Goal: Information Seeking & Learning: Learn about a topic

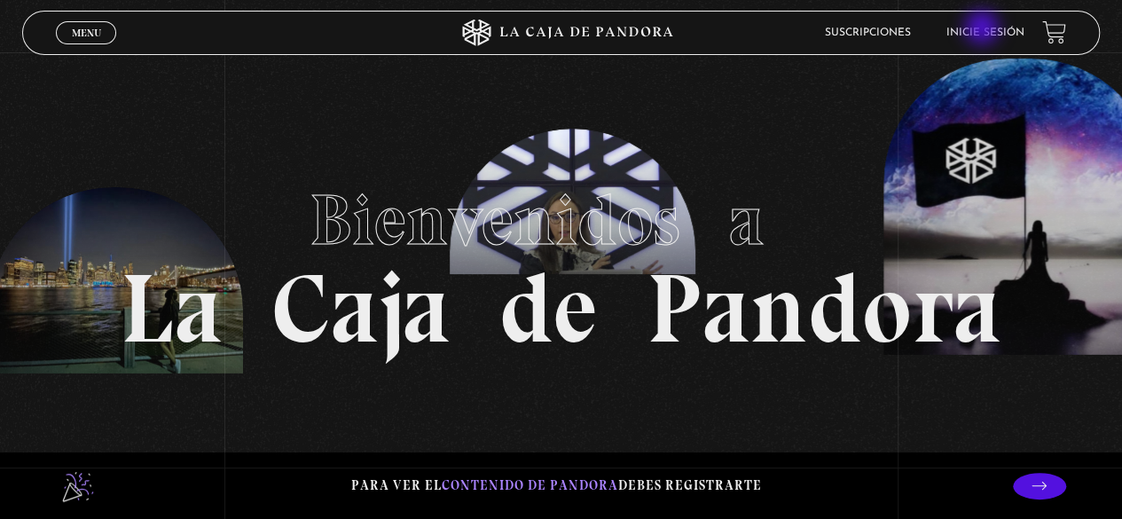
click at [984, 29] on link "Inicie sesión" at bounding box center [986, 33] width 78 height 11
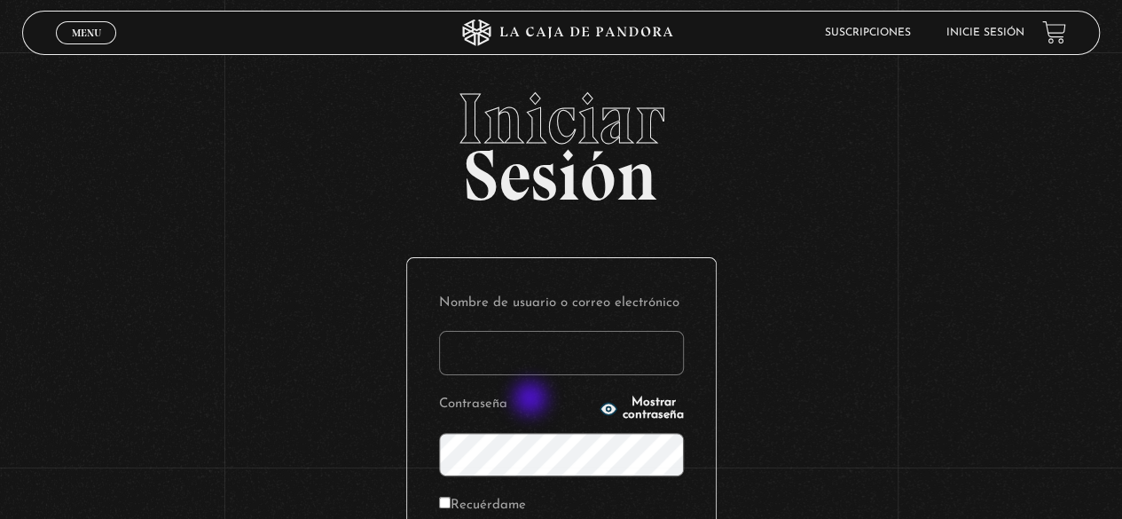
scroll to position [249, 0]
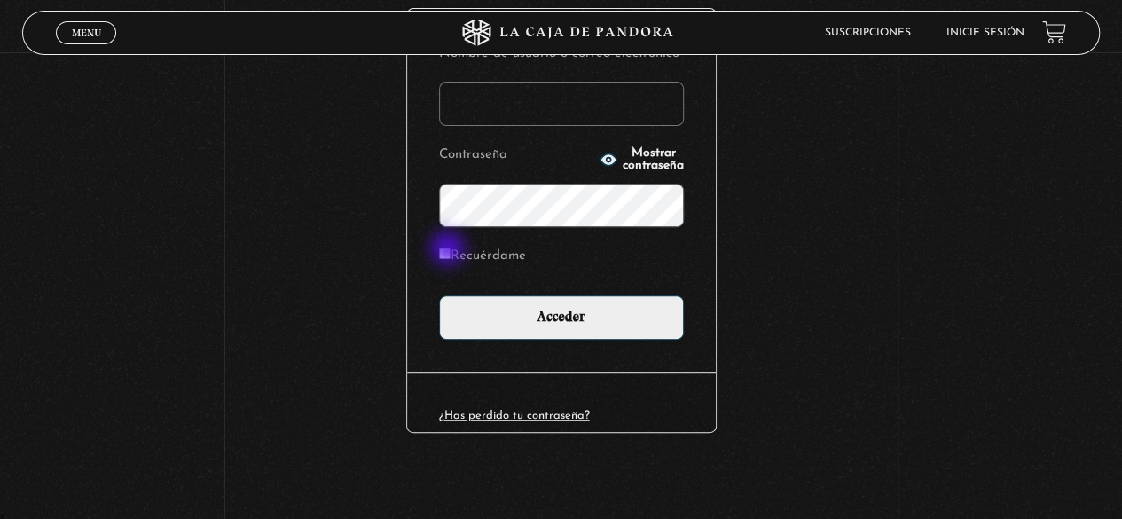
type input "[EMAIL_ADDRESS][DOMAIN_NAME]"
click at [451, 250] on input "Recuérdame" at bounding box center [445, 254] width 12 height 12
checkbox input "true"
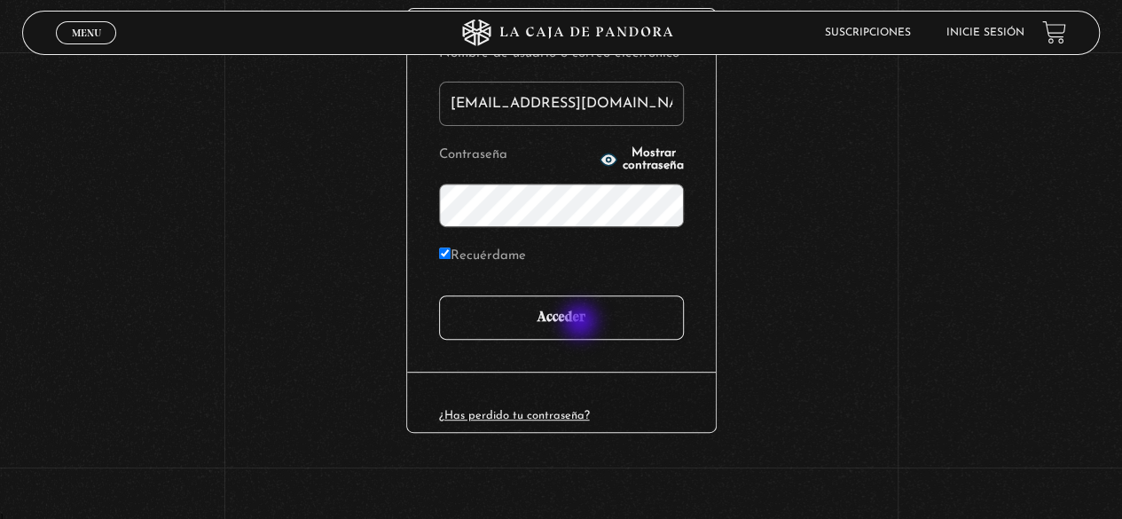
click at [582, 322] on input "Acceder" at bounding box center [561, 317] width 245 height 44
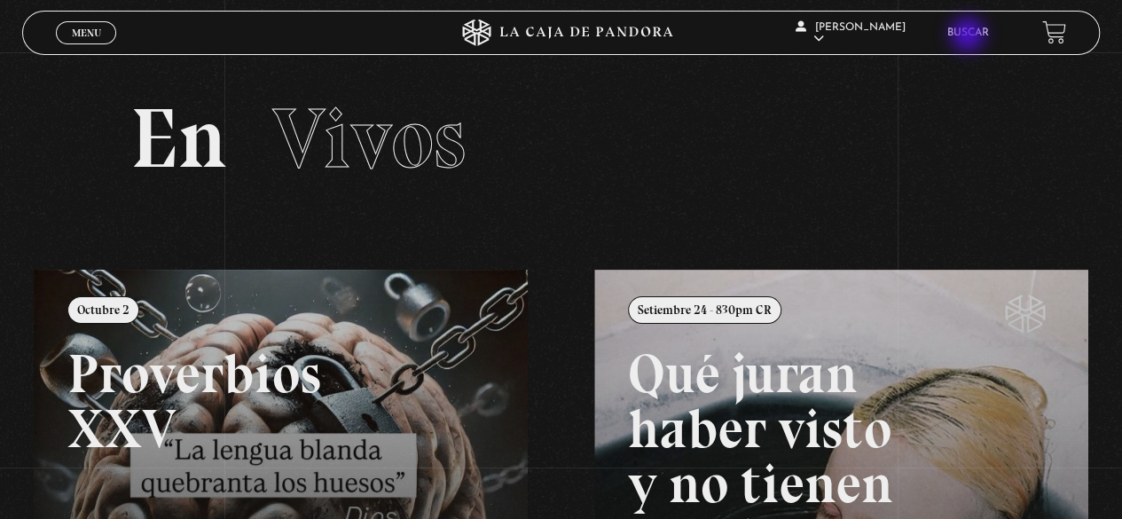
click at [970, 36] on link "Buscar" at bounding box center [968, 33] width 42 height 11
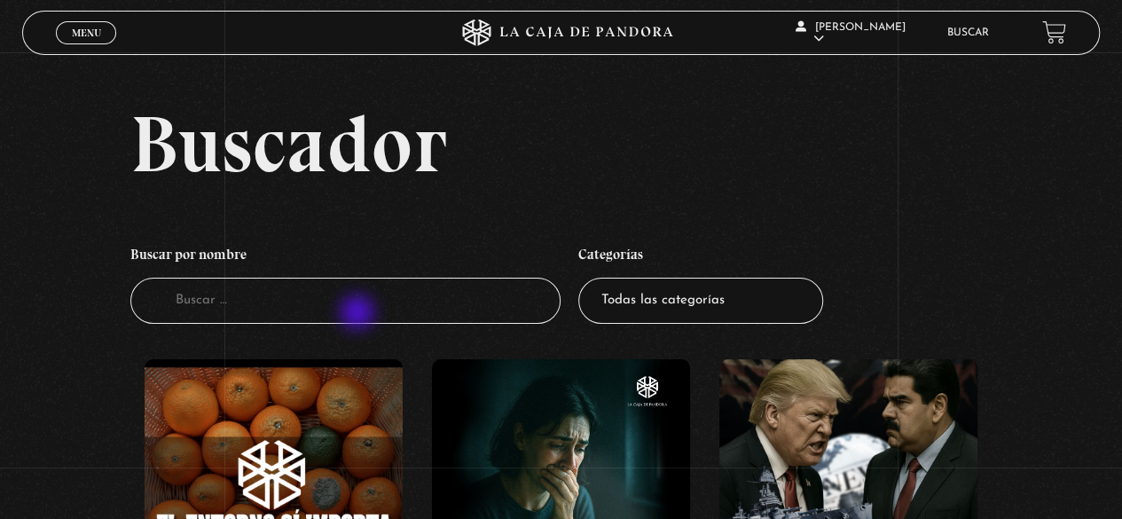
click at [359, 314] on input "Buscador" at bounding box center [345, 301] width 431 height 47
type input "green"
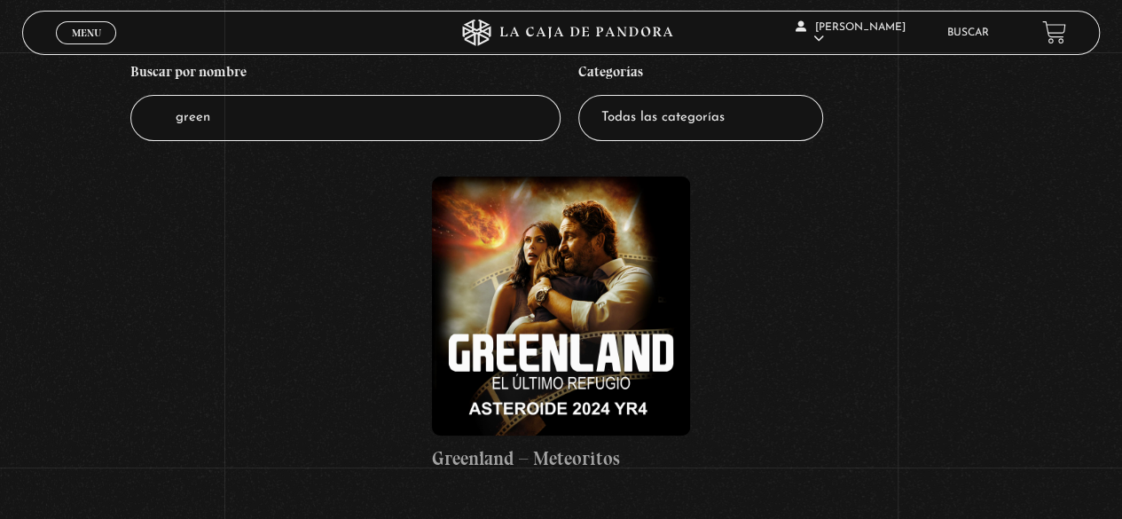
scroll to position [355, 0]
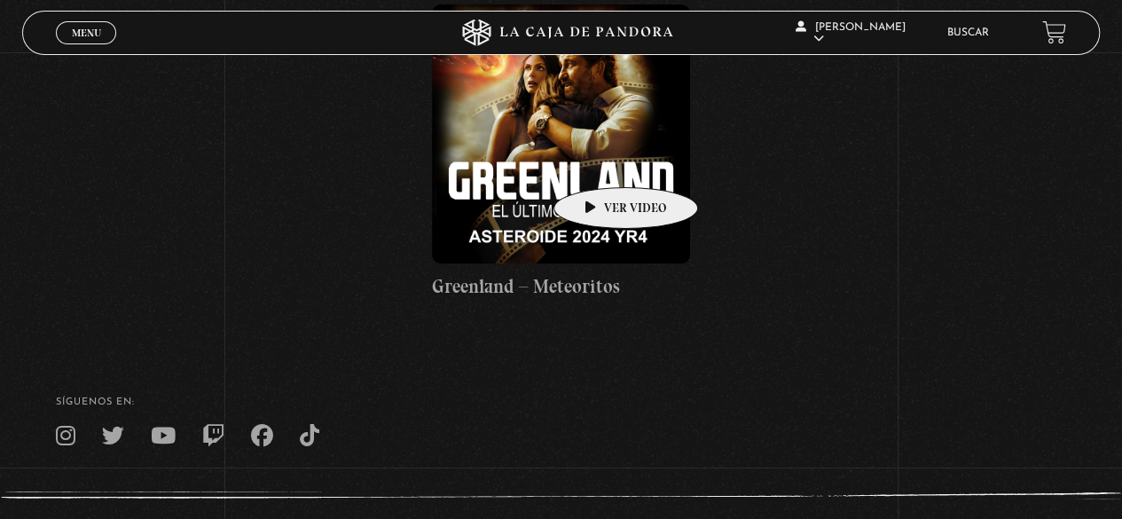
click at [598, 161] on figure at bounding box center [561, 133] width 258 height 258
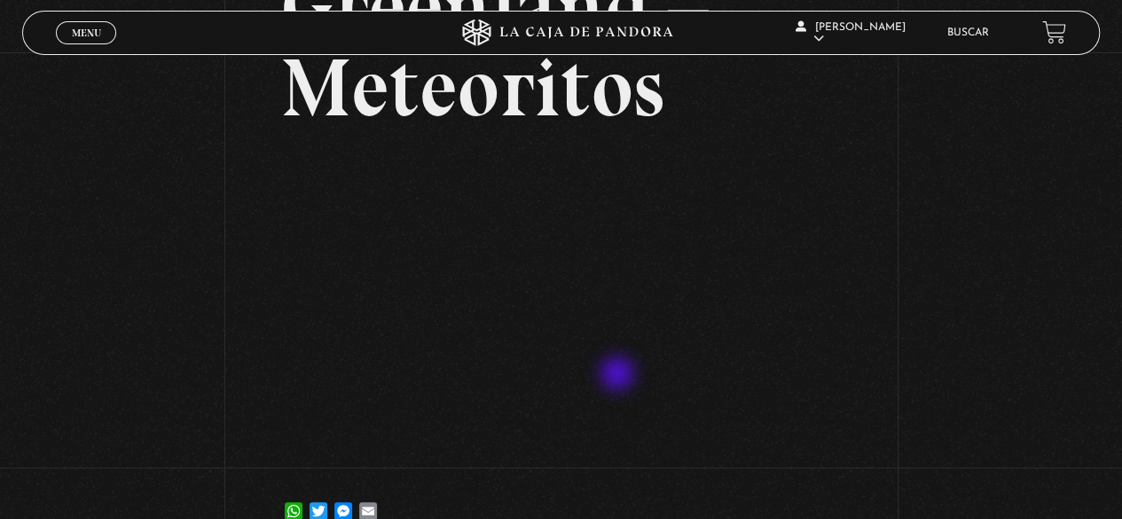
scroll to position [177, 0]
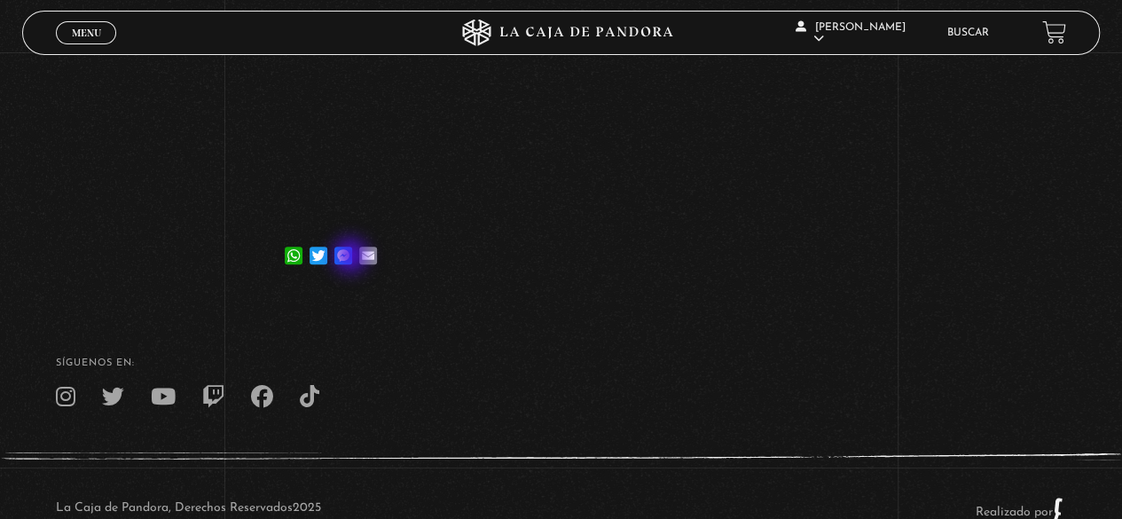
scroll to position [274, 0]
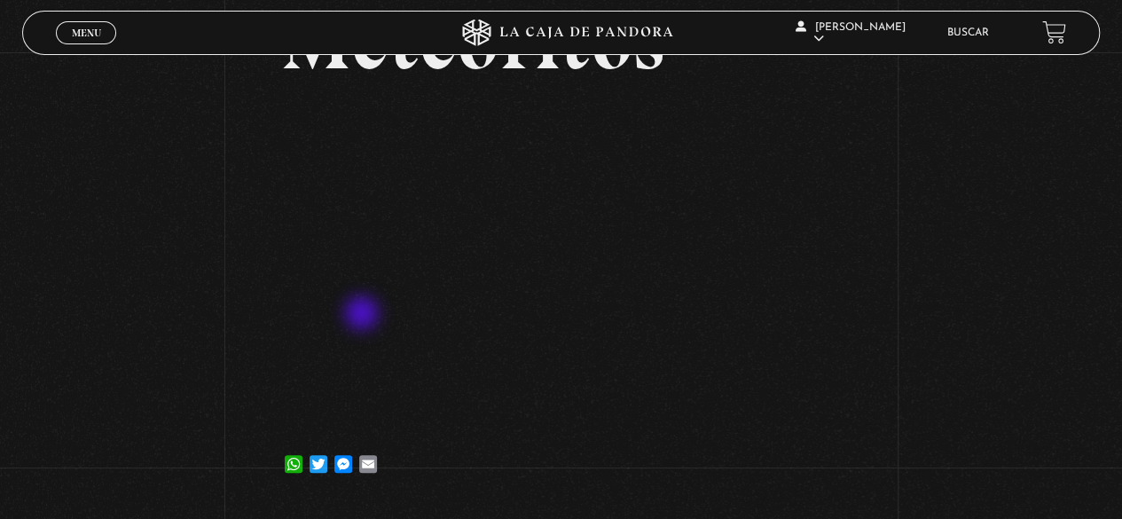
scroll to position [216, 0]
